Goal: Find specific page/section: Find specific page/section

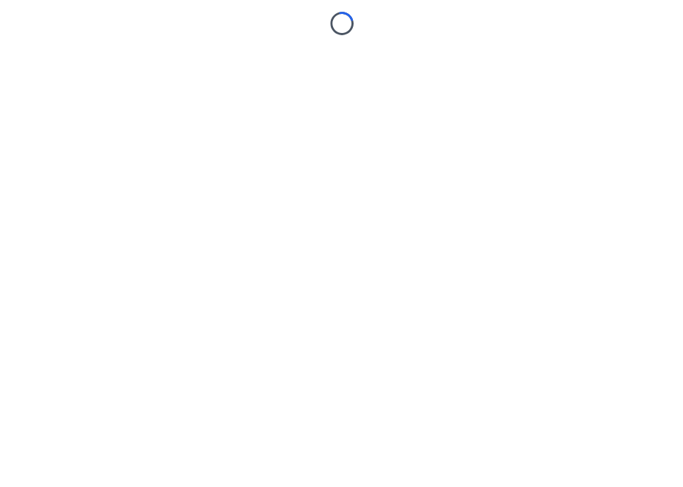
click at [456, 189] on body "Loading..." at bounding box center [341, 243] width 683 height 487
